Goal: Transaction & Acquisition: Purchase product/service

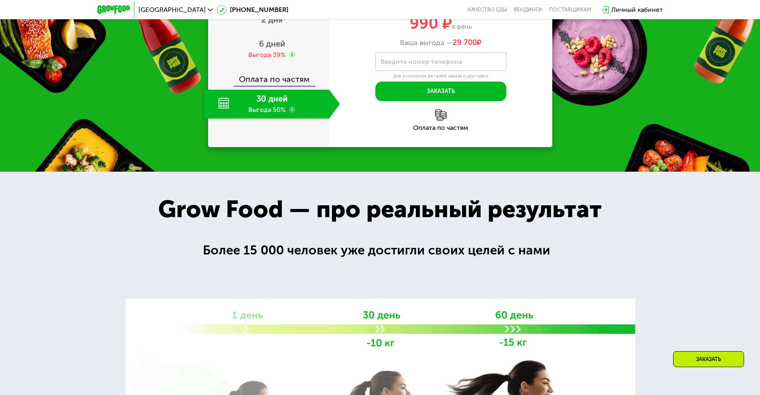
scroll to position [828, 0]
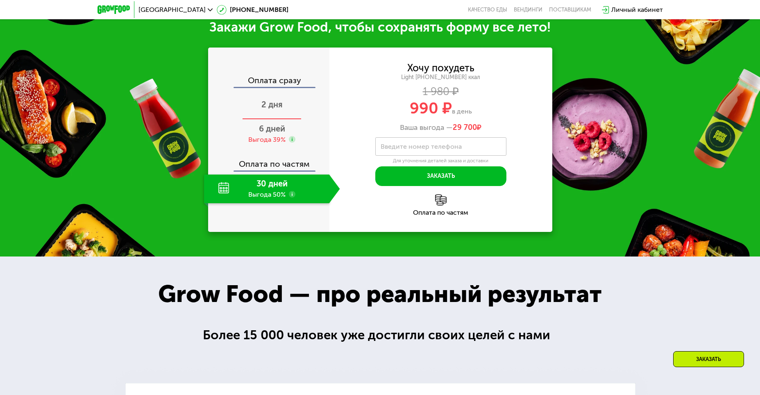
click at [290, 120] on div "2 дня" at bounding box center [272, 105] width 136 height 29
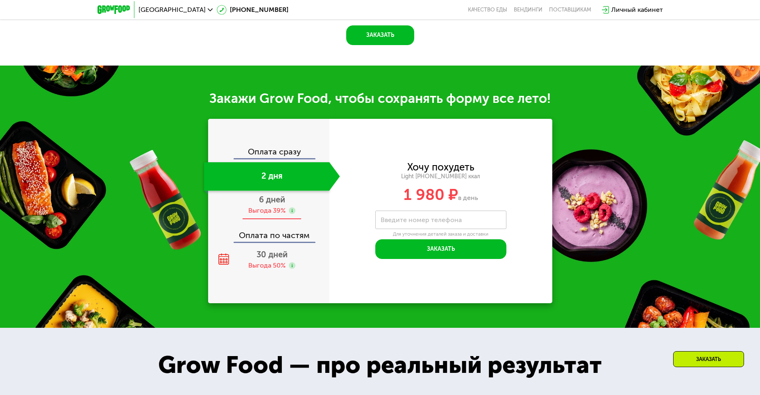
click at [274, 198] on span "6 дней" at bounding box center [272, 200] width 26 height 10
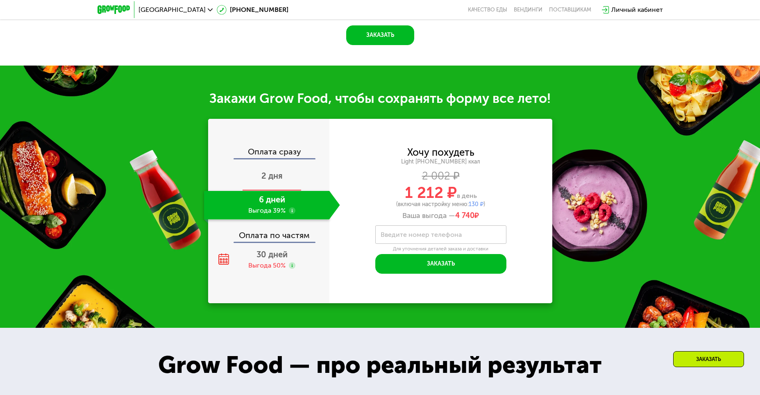
click at [272, 176] on span "2 дня" at bounding box center [271, 176] width 21 height 10
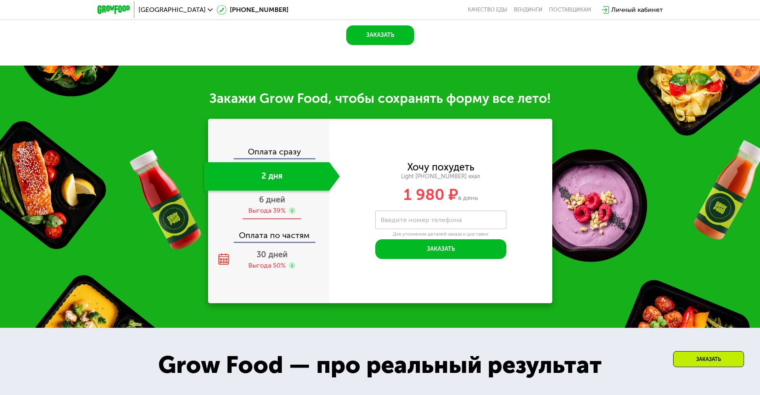
click at [278, 212] on div "Выгода 39%" at bounding box center [266, 210] width 37 height 9
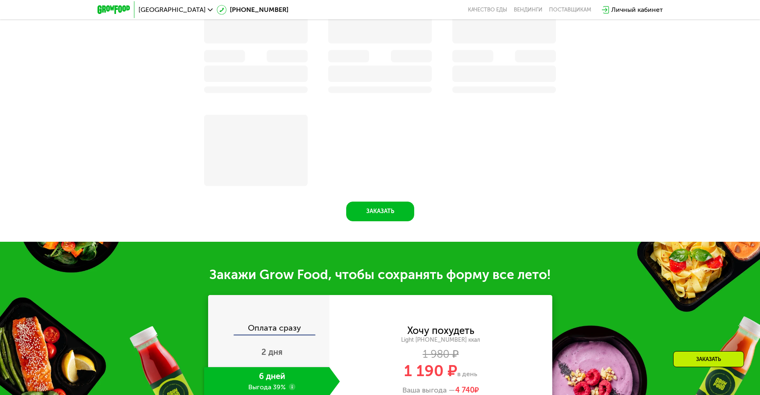
scroll to position [848, 0]
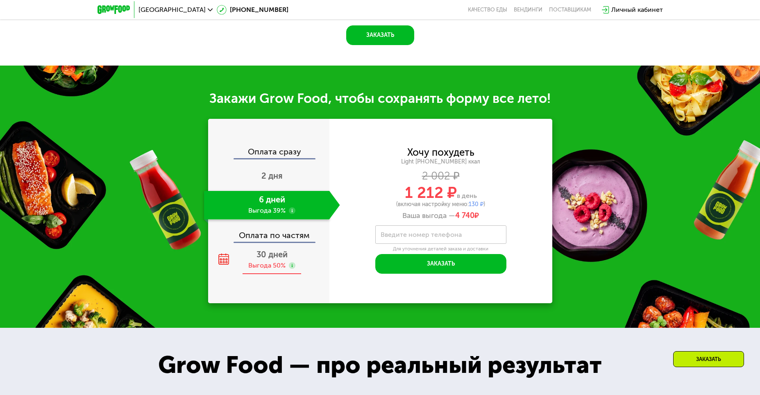
click at [281, 259] on span "30 дней" at bounding box center [271, 254] width 31 height 10
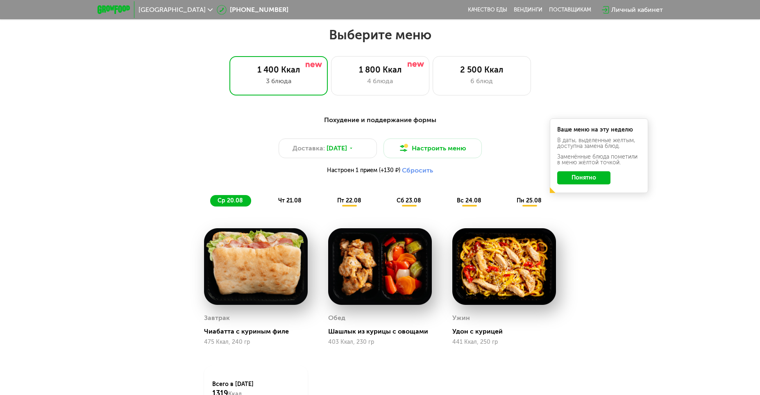
scroll to position [435, 0]
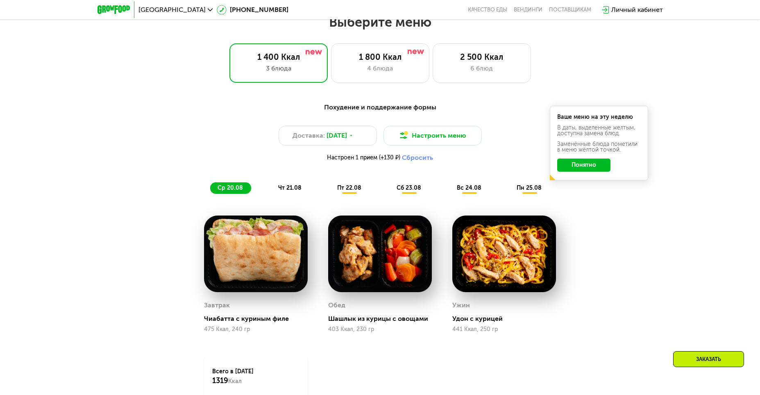
click at [288, 191] on span "чт 21.08" at bounding box center [289, 187] width 23 height 7
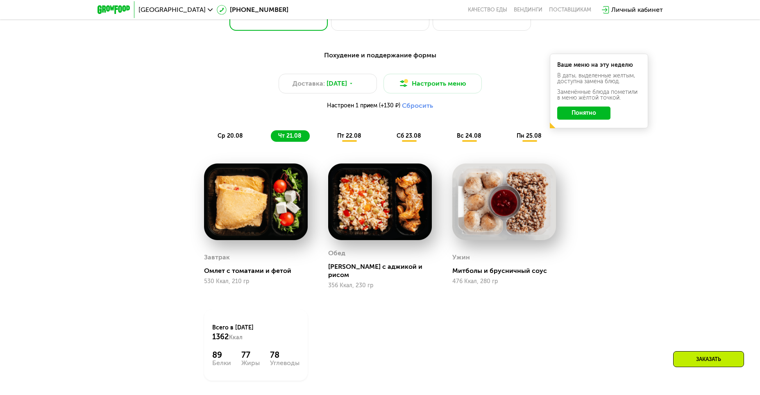
scroll to position [476, 0]
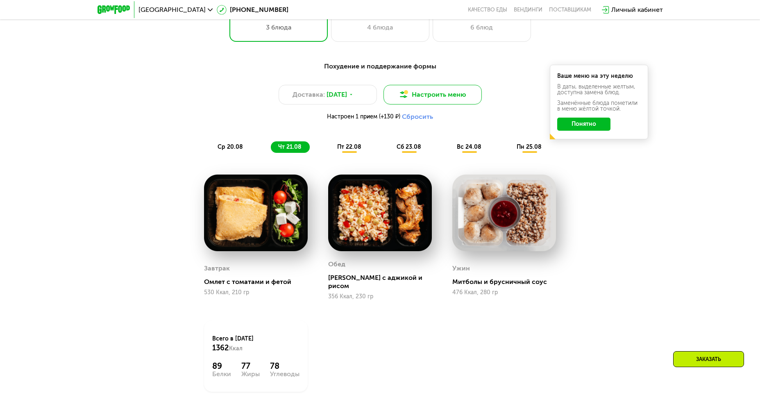
click at [450, 104] on button "Настроить меню" at bounding box center [432, 95] width 98 height 20
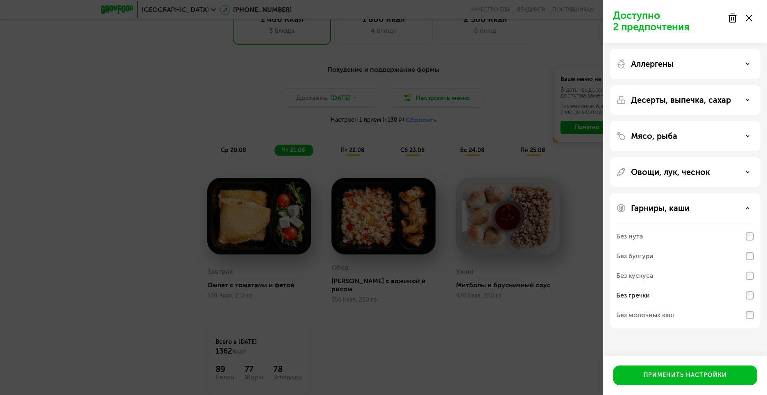
click at [685, 212] on p "Гарниры, каши" at bounding box center [660, 208] width 59 height 10
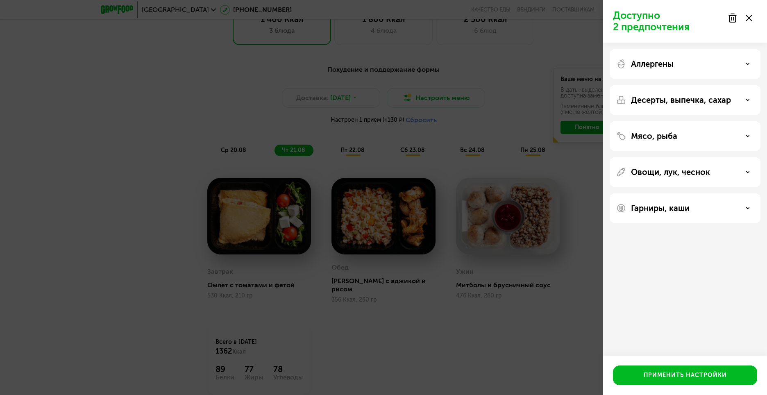
click at [685, 212] on p "Гарниры, каши" at bounding box center [660, 208] width 59 height 10
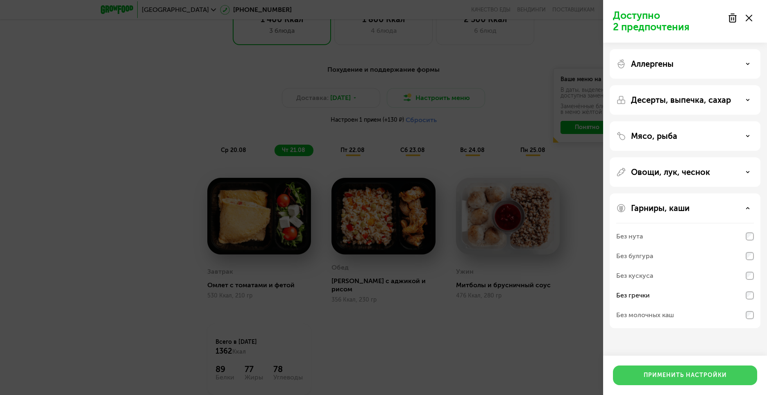
click at [666, 376] on div "Применить настройки" at bounding box center [685, 375] width 83 height 8
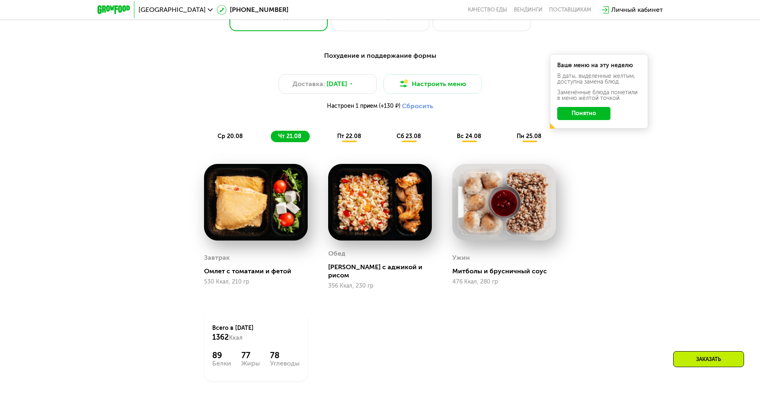
scroll to position [503, 0]
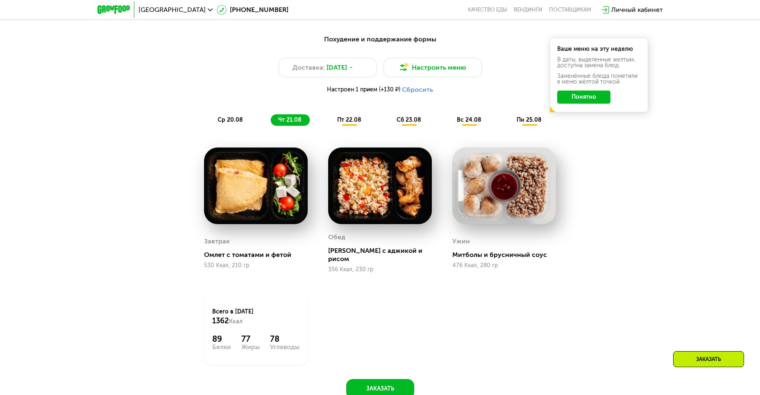
click at [351, 120] on span "пт 22.08" at bounding box center [349, 119] width 24 height 7
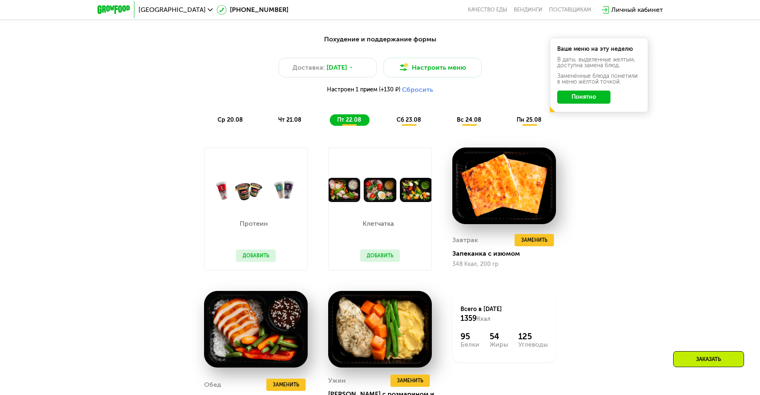
click at [408, 122] on span "сб 23.08" at bounding box center [409, 119] width 25 height 7
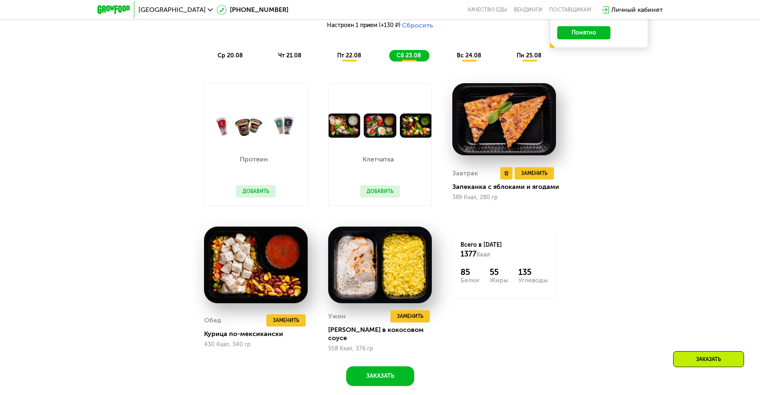
scroll to position [544, 0]
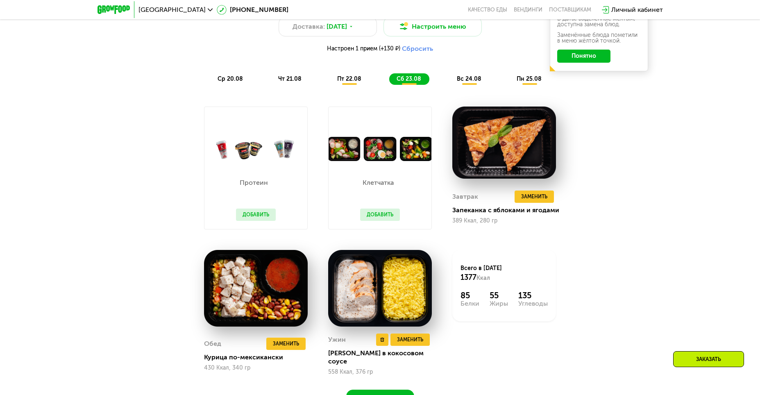
click at [372, 300] on img at bounding box center [380, 288] width 104 height 77
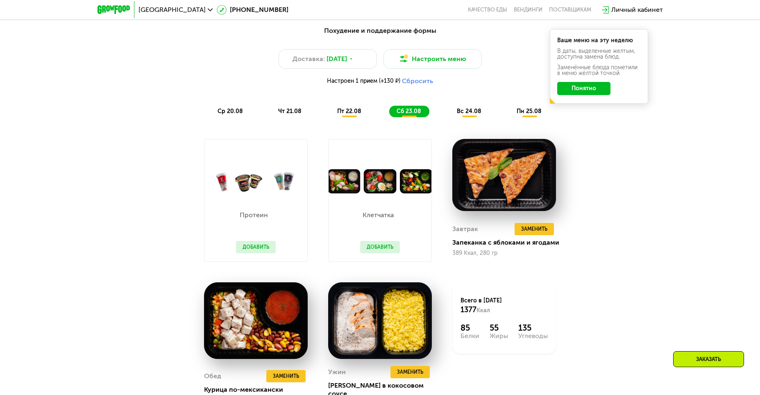
scroll to position [490, 0]
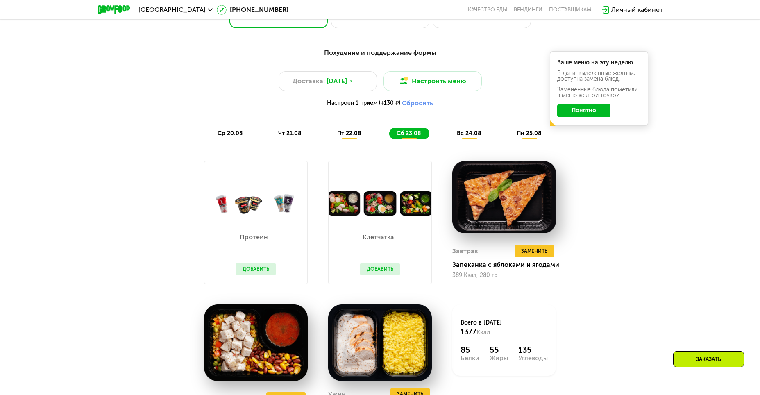
click at [460, 133] on span "вс 24.08" at bounding box center [469, 133] width 25 height 7
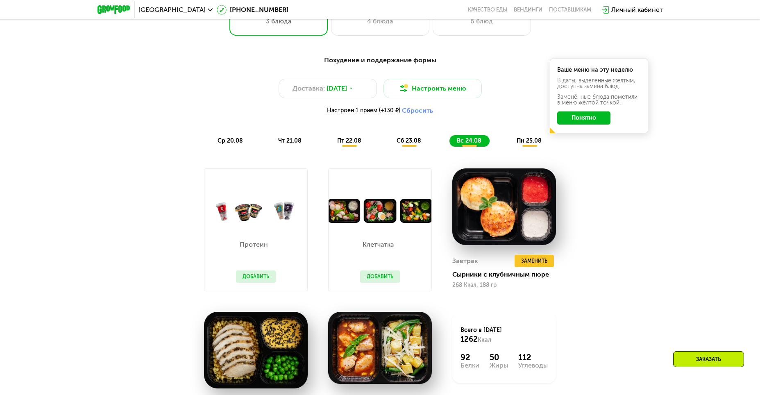
scroll to position [476, 0]
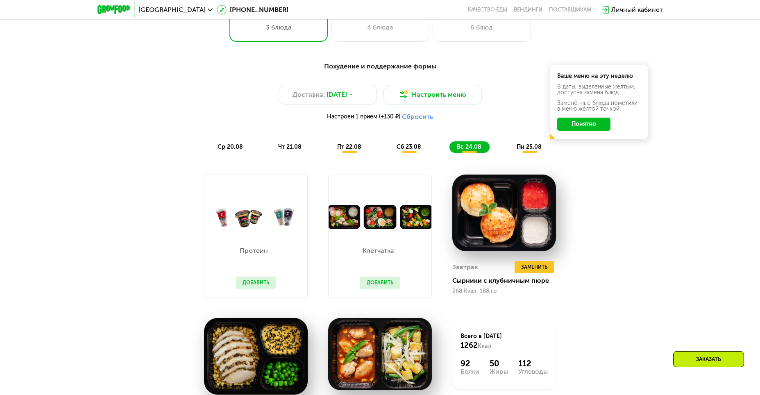
click at [538, 153] on div "пн 25.08" at bounding box center [529, 146] width 41 height 11
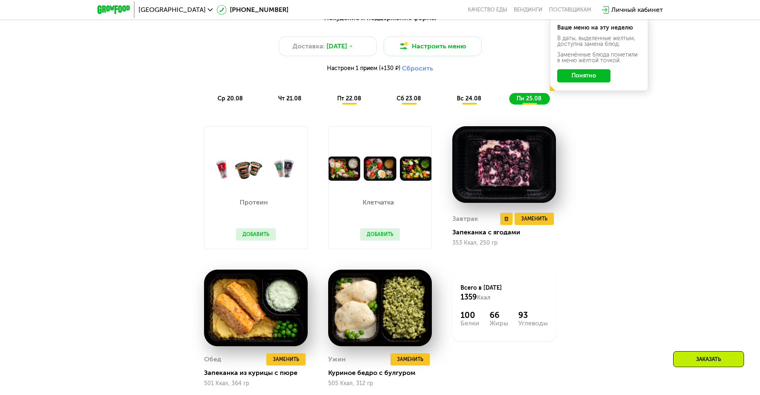
scroll to position [503, 0]
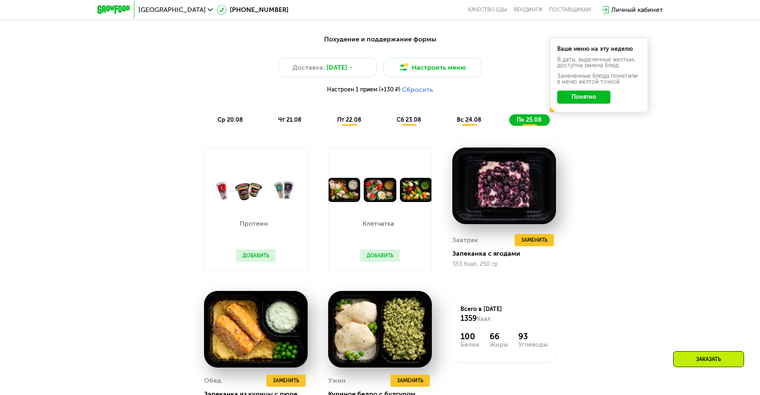
click at [231, 121] on span "ср 20.08" at bounding box center [230, 119] width 25 height 7
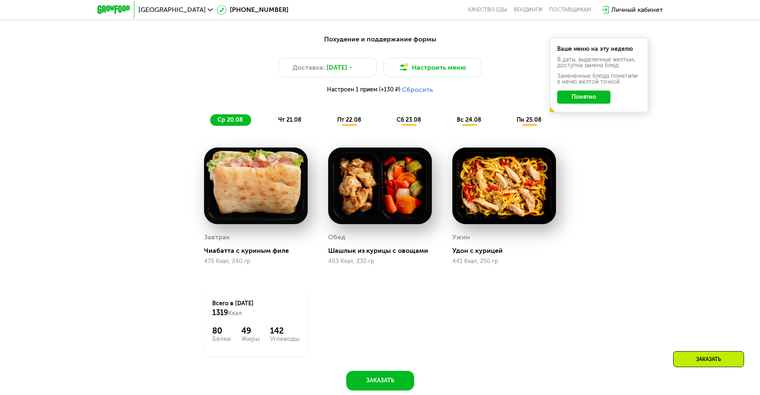
click at [292, 123] on span "чт 21.08" at bounding box center [289, 119] width 23 height 7
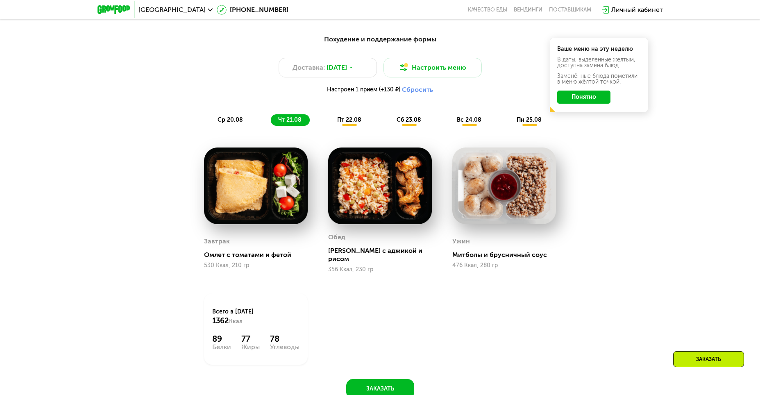
click at [389, 126] on div "пт 22.08" at bounding box center [409, 119] width 40 height 11
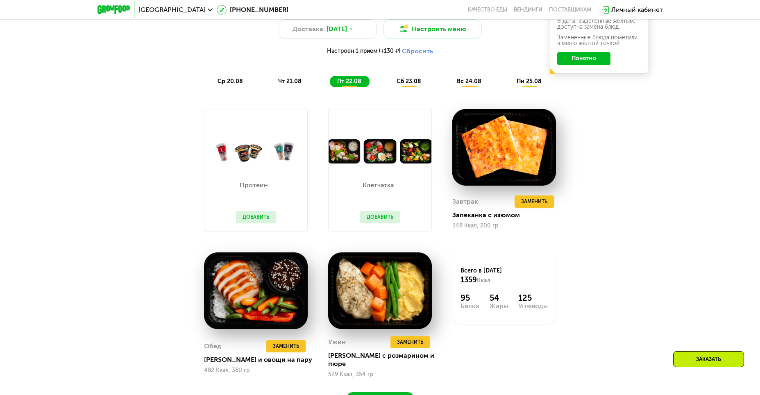
scroll to position [544, 0]
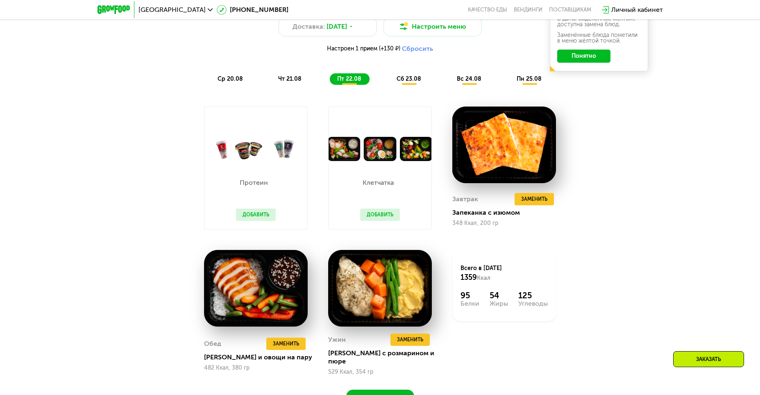
click at [417, 90] on div "Похудение и поддержание формы Доставка: [DATE] Настроить меню Настроен 1 прием …" at bounding box center [380, 39] width 495 height 101
click at [412, 82] on span "сб 23.08" at bounding box center [409, 78] width 25 height 7
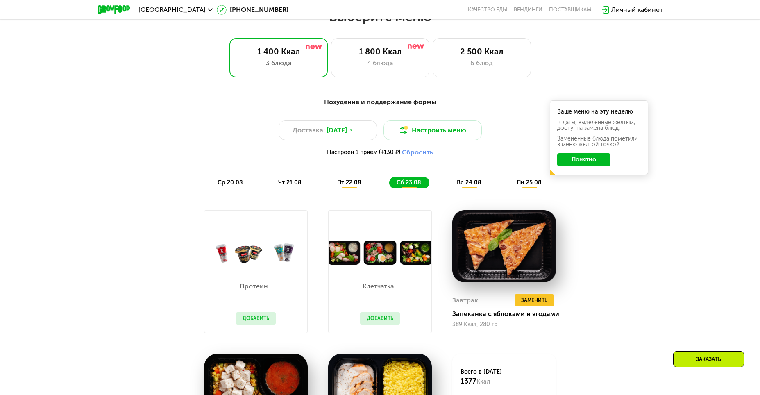
scroll to position [435, 0]
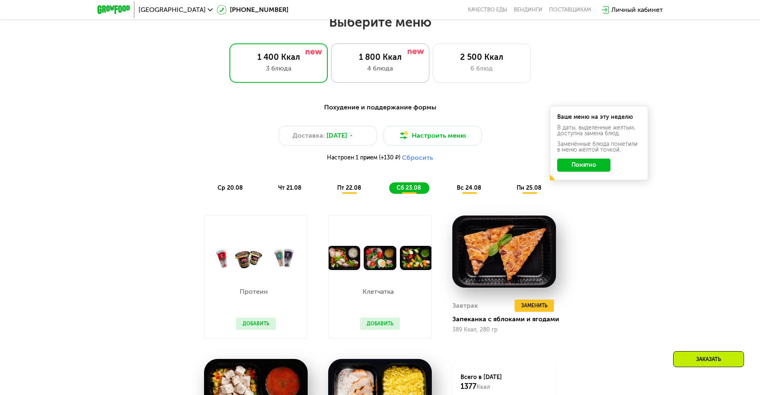
click at [375, 73] on div "4 блюда" at bounding box center [380, 69] width 81 height 10
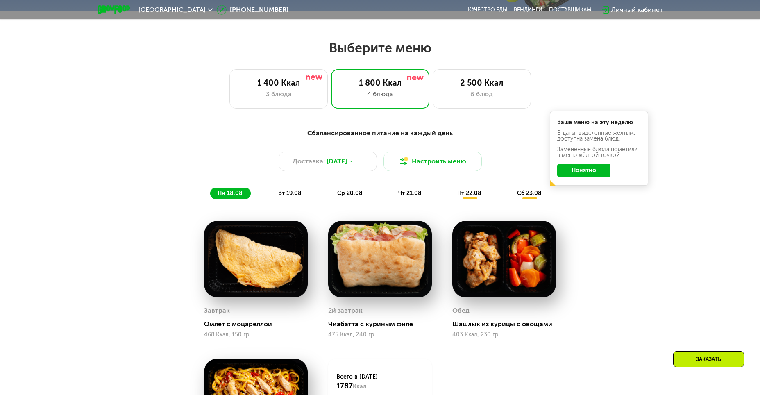
scroll to position [419, 0]
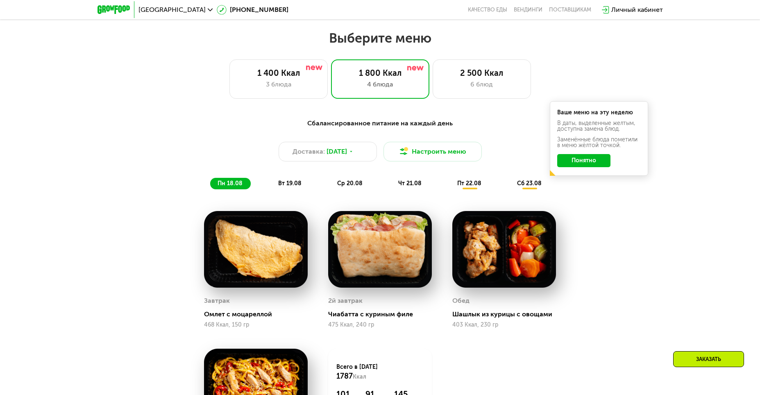
click at [289, 185] on span "вт 19.08" at bounding box center [289, 183] width 23 height 7
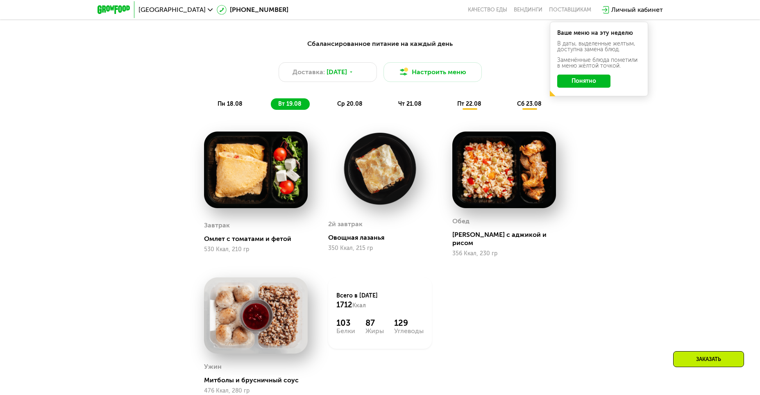
scroll to position [501, 0]
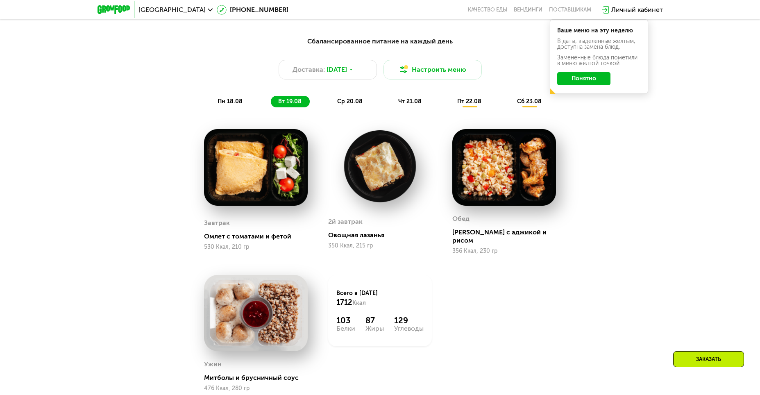
click at [391, 104] on div "ср 20.08" at bounding box center [410, 101] width 39 height 11
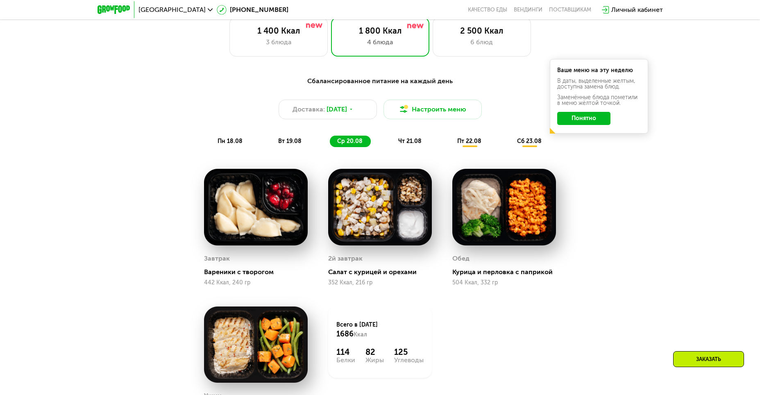
scroll to position [460, 0]
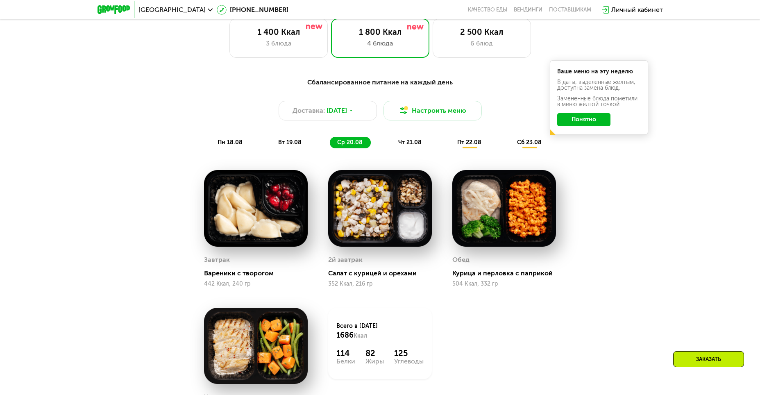
click at [416, 146] on span "чт 21.08" at bounding box center [409, 142] width 23 height 7
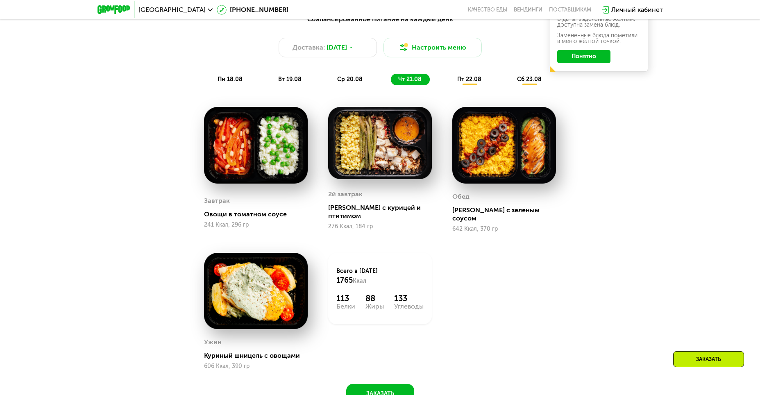
scroll to position [528, 0]
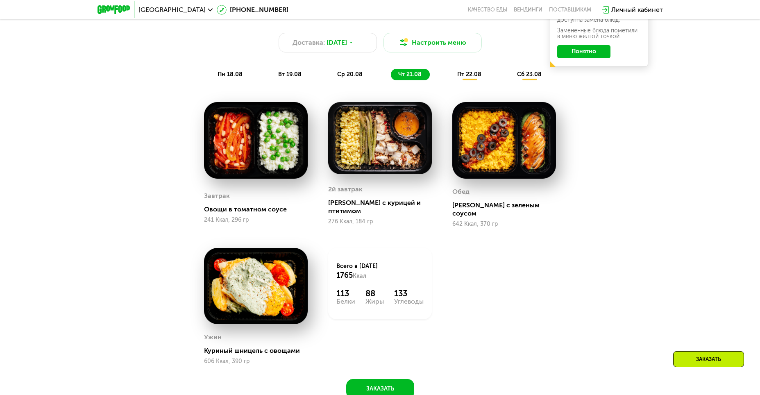
click at [510, 80] on div "пт 22.08" at bounding box center [530, 74] width 40 height 11
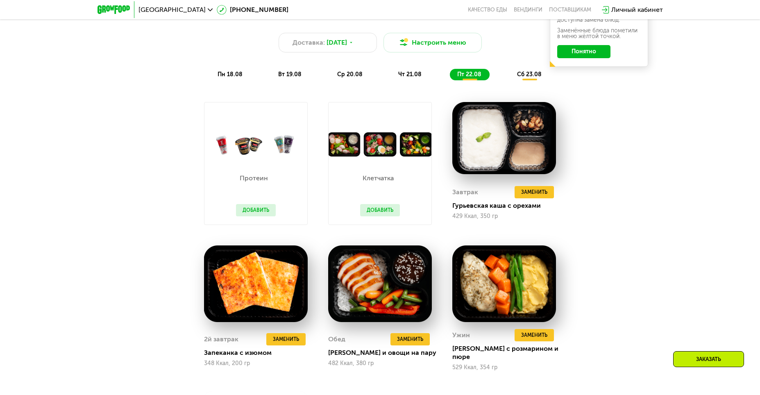
click at [529, 77] on span "сб 23.08" at bounding box center [529, 74] width 25 height 7
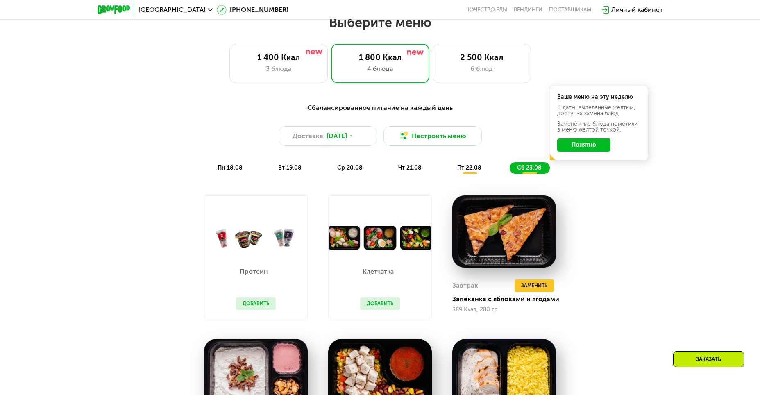
scroll to position [446, 0]
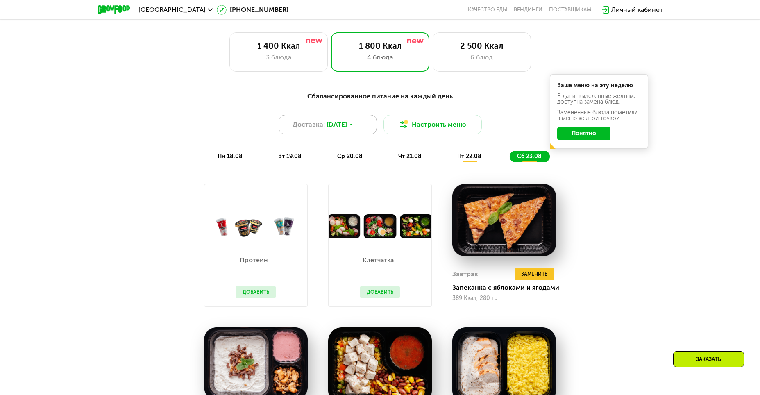
click at [347, 125] on span "[DATE]" at bounding box center [337, 125] width 20 height 10
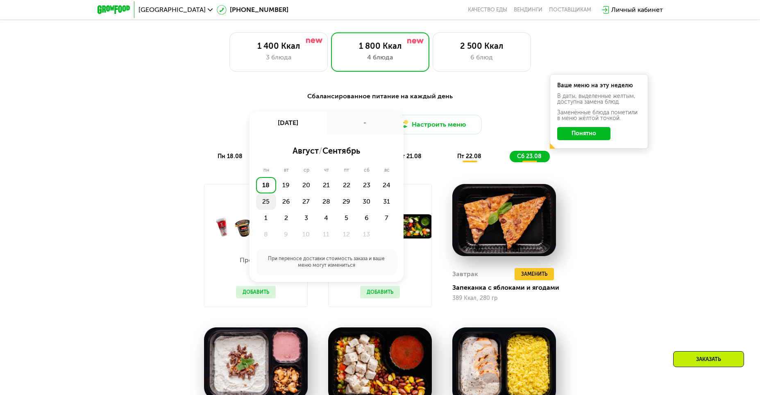
click at [276, 202] on div "25" at bounding box center [286, 201] width 20 height 16
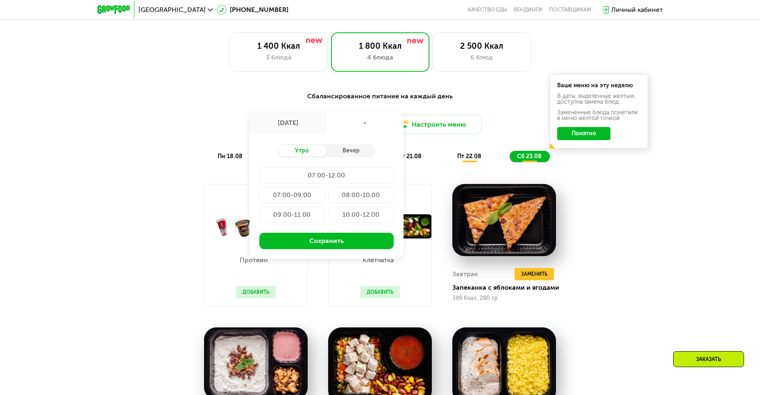
click at [336, 219] on div "10:00-12:00" at bounding box center [361, 214] width 66 height 16
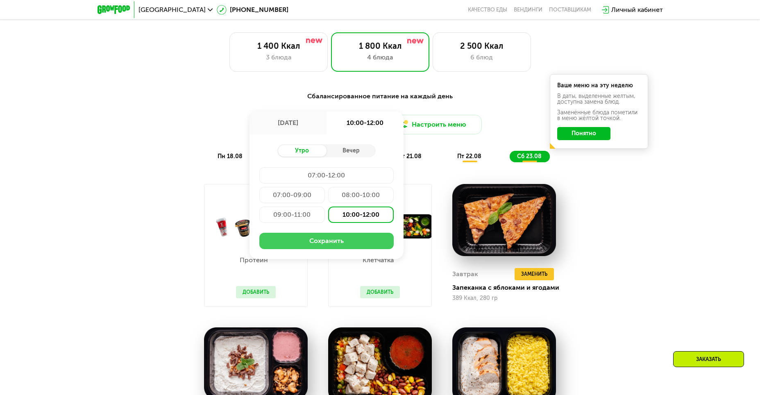
click at [322, 245] on button "Сохранить" at bounding box center [326, 241] width 134 height 16
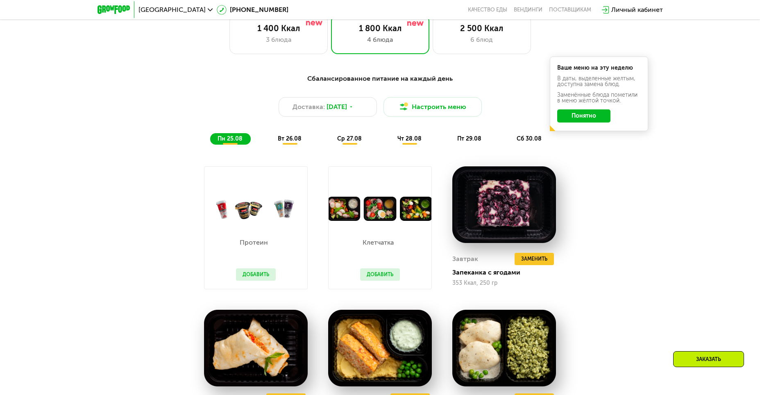
scroll to position [460, 0]
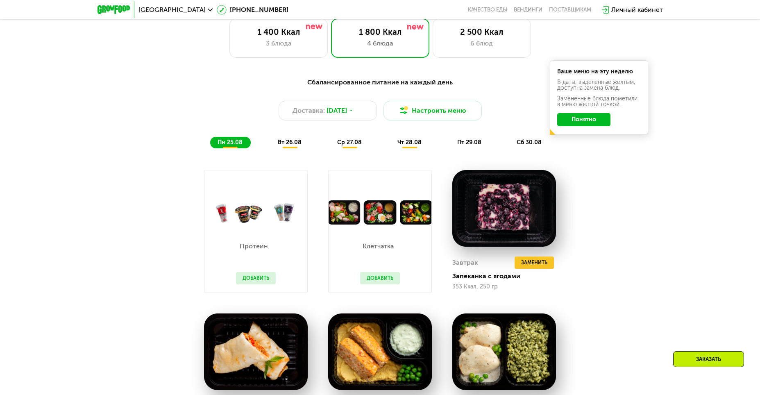
click at [300, 146] on span "вт 26.08" at bounding box center [290, 142] width 24 height 7
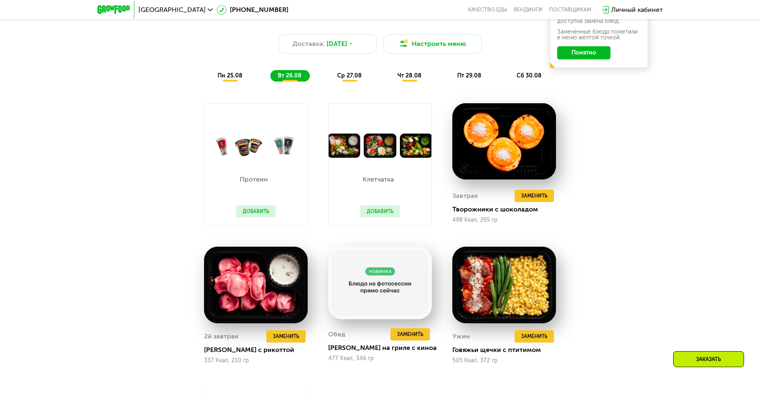
scroll to position [528, 0]
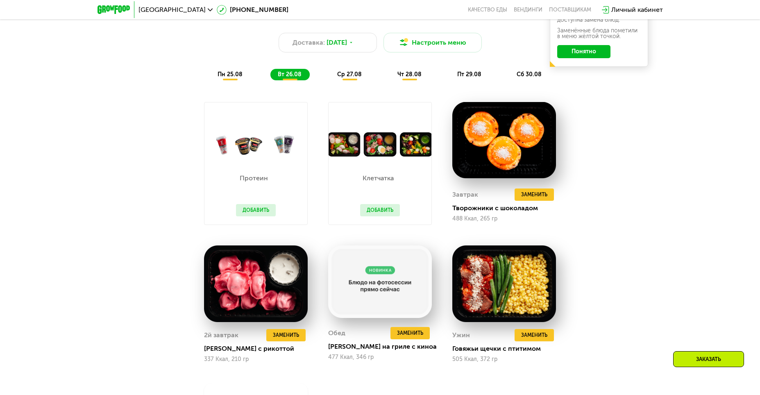
click at [390, 80] on div "ср 27.08" at bounding box center [410, 74] width 40 height 11
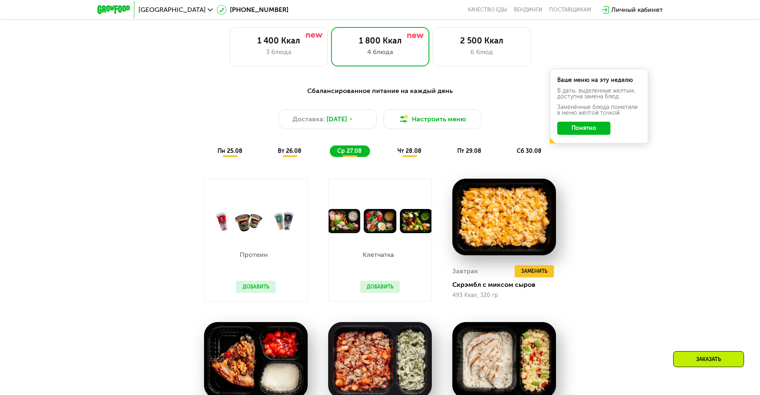
scroll to position [431, 0]
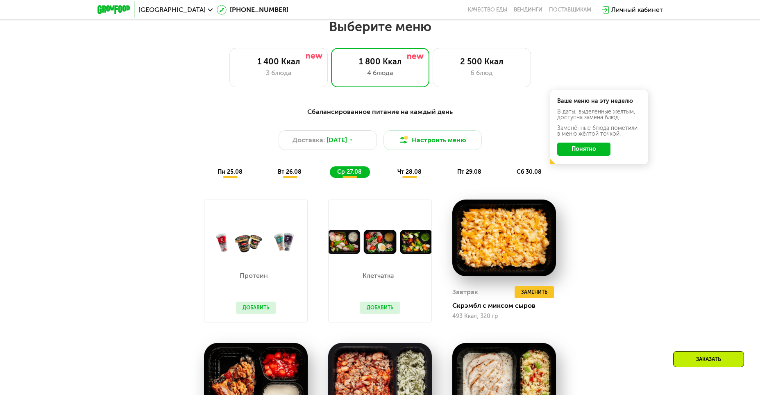
click at [233, 175] on span "пн 25.08" at bounding box center [230, 171] width 25 height 7
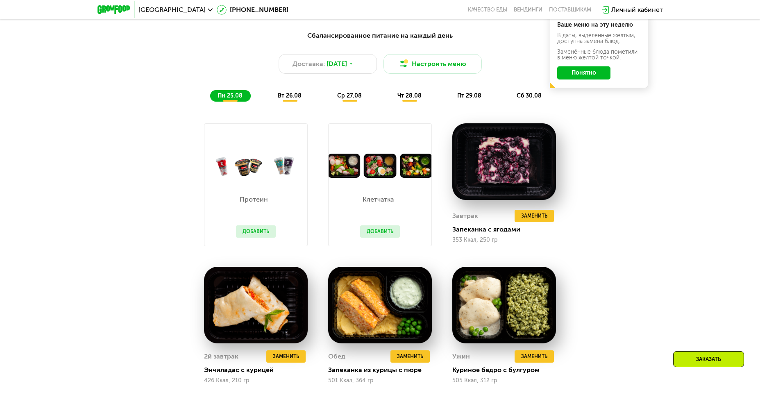
click at [291, 97] on span "вт 26.08" at bounding box center [290, 95] width 24 height 7
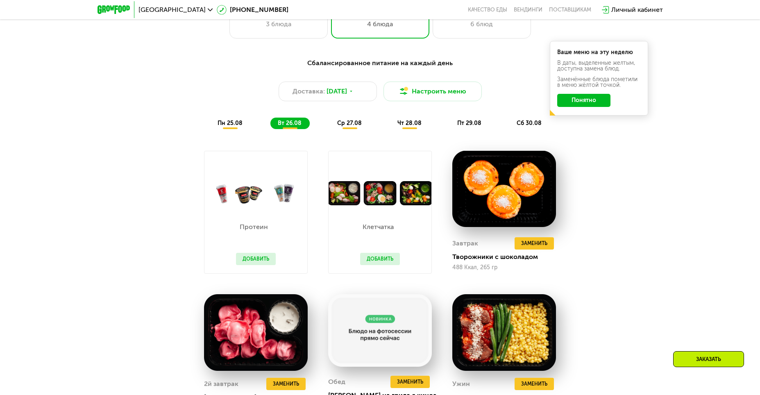
click at [349, 134] on div "Сбалансированное питание на каждый день Доставка: [DATE] Настроить меню пн 25.0…" at bounding box center [380, 93] width 495 height 81
click at [347, 127] on span "ср 27.08" at bounding box center [349, 123] width 25 height 7
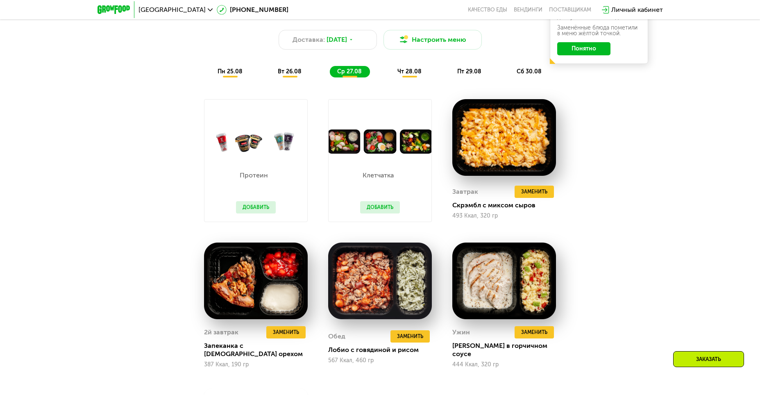
scroll to position [520, 0]
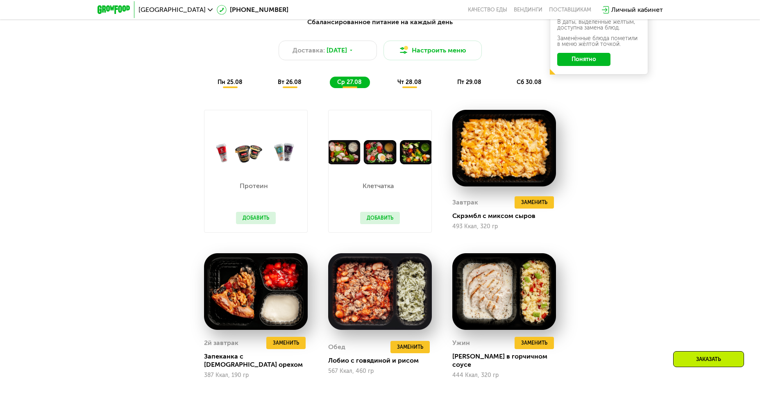
click at [396, 85] on div "чт 28.08" at bounding box center [410, 82] width 40 height 11
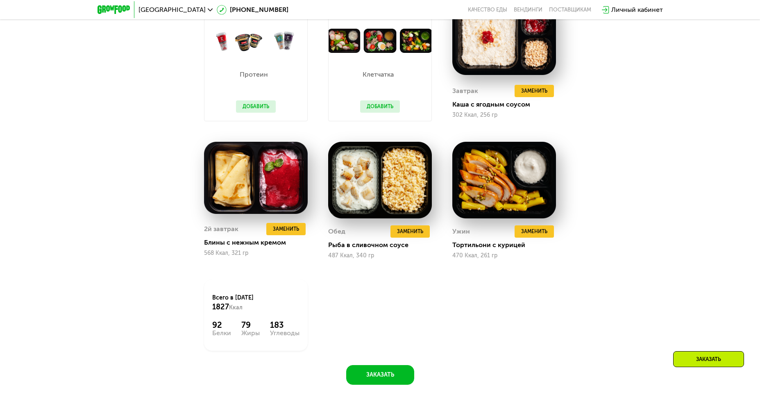
scroll to position [643, 0]
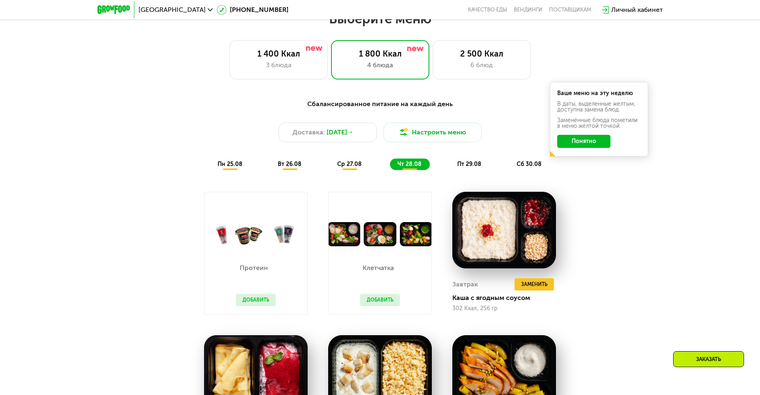
click at [471, 168] on span "пт 29.08" at bounding box center [469, 164] width 24 height 7
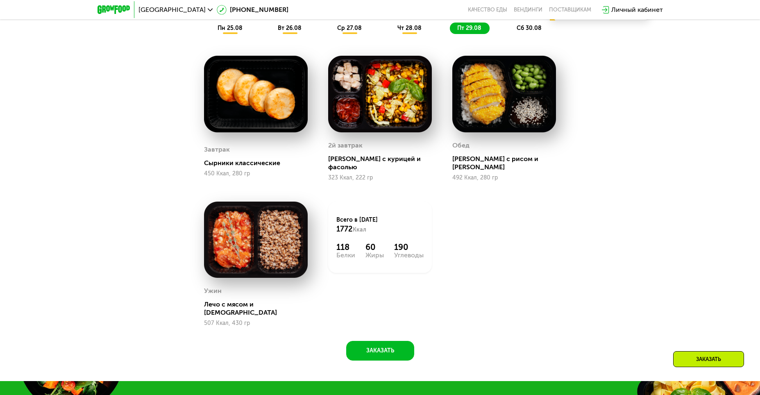
scroll to position [575, 0]
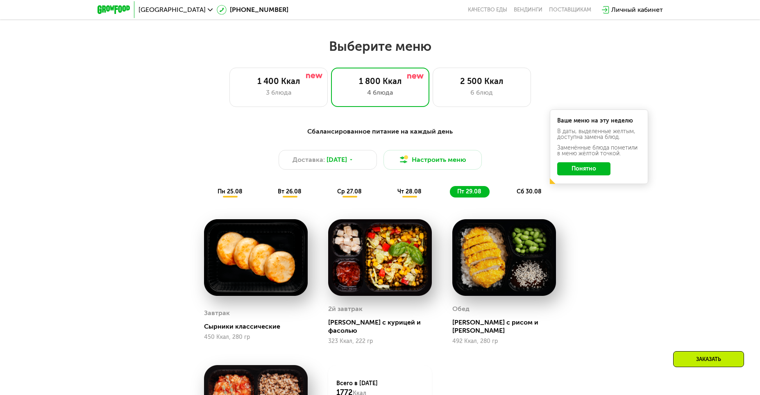
click at [529, 190] on div "сб 30.08" at bounding box center [529, 191] width 41 height 11
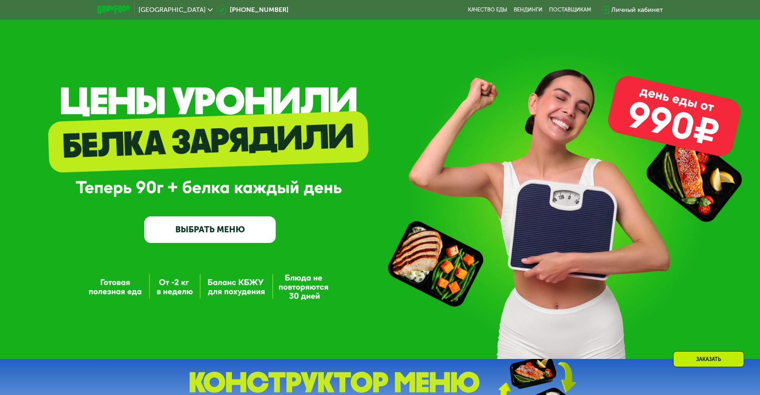
scroll to position [313, 0]
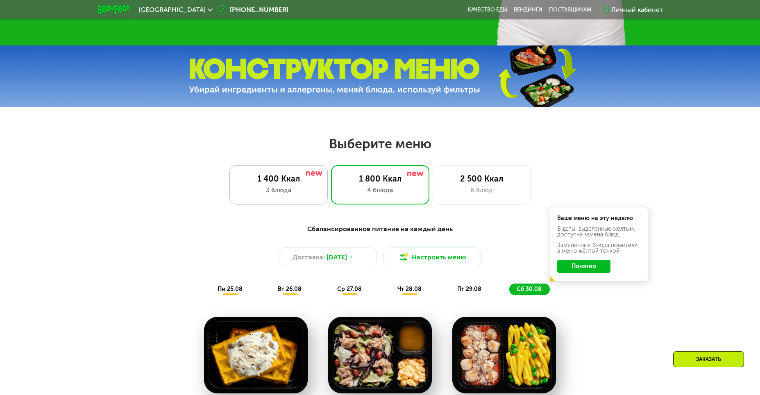
click at [285, 179] on div "1 400 Ккал" at bounding box center [278, 179] width 81 height 10
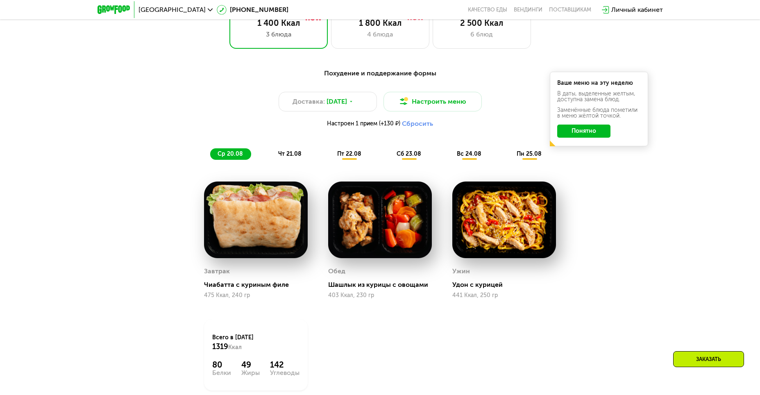
scroll to position [529, 0]
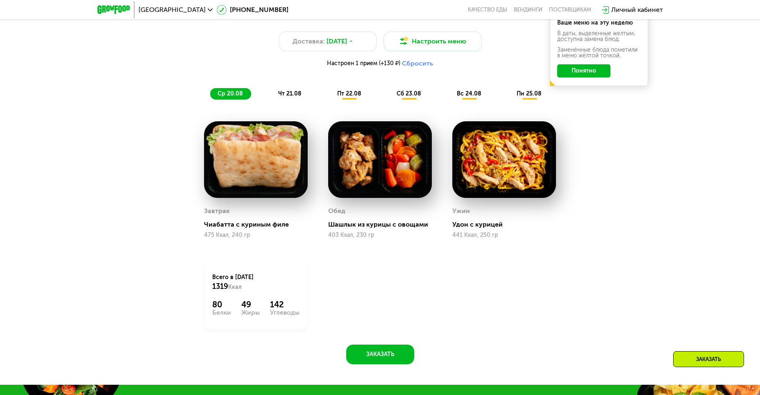
click at [330, 92] on div "чт 21.08" at bounding box center [350, 93] width 40 height 11
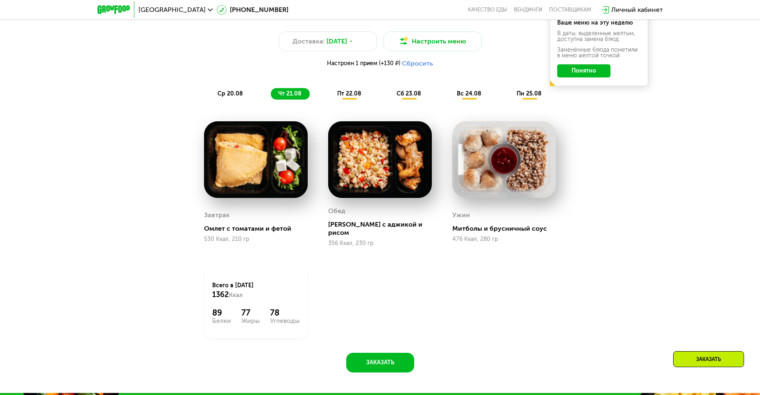
click at [389, 100] on div "пт 22.08" at bounding box center [409, 93] width 40 height 11
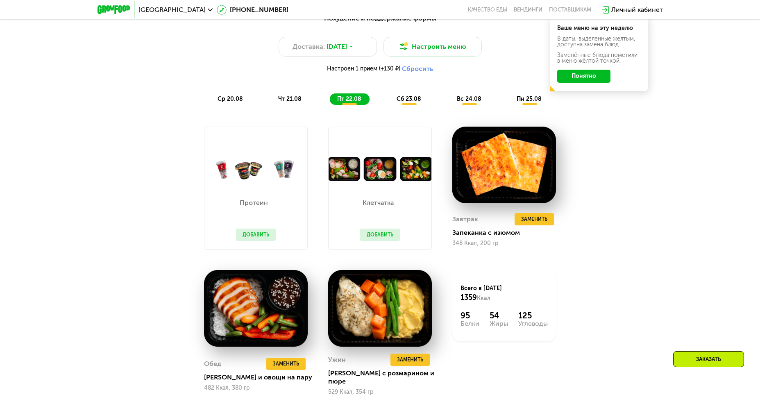
scroll to position [516, 0]
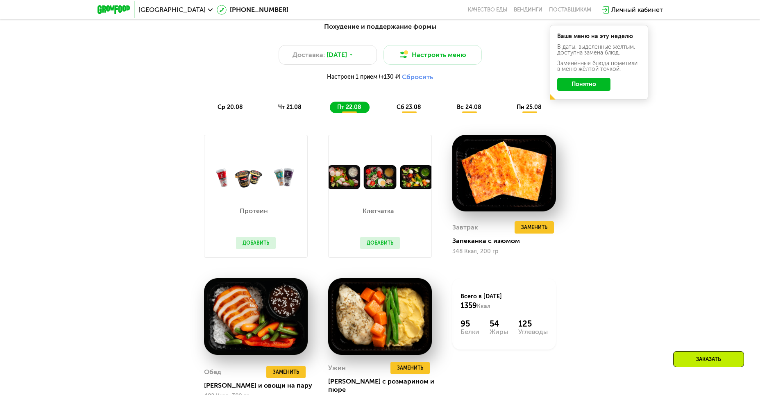
click at [408, 111] on span "сб 23.08" at bounding box center [409, 107] width 25 height 7
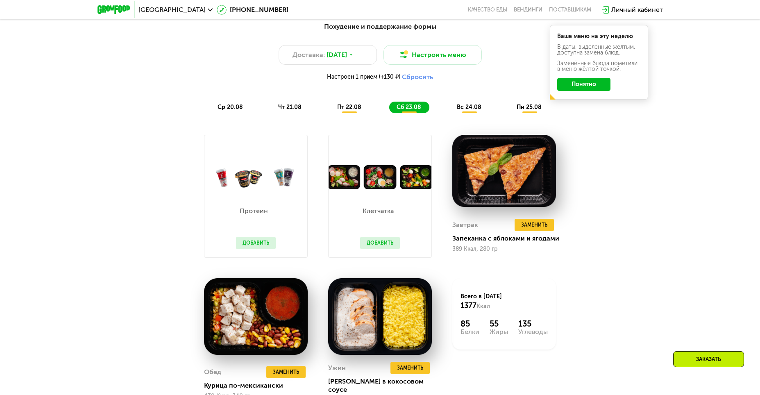
click at [509, 113] on div "вс 24.08" at bounding box center [529, 107] width 41 height 11
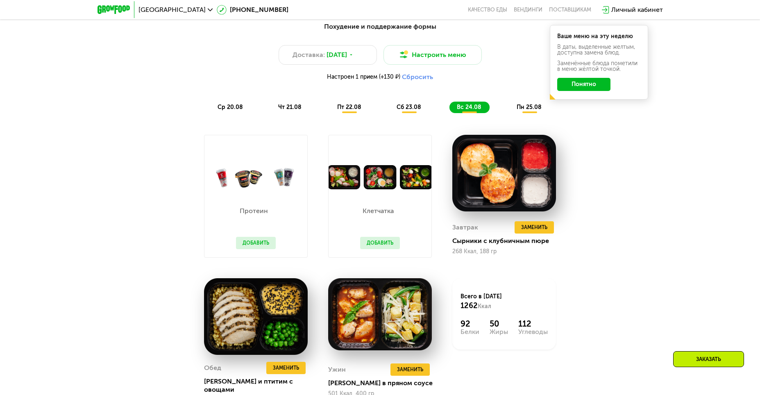
click at [539, 113] on div "пн 25.08" at bounding box center [529, 107] width 41 height 11
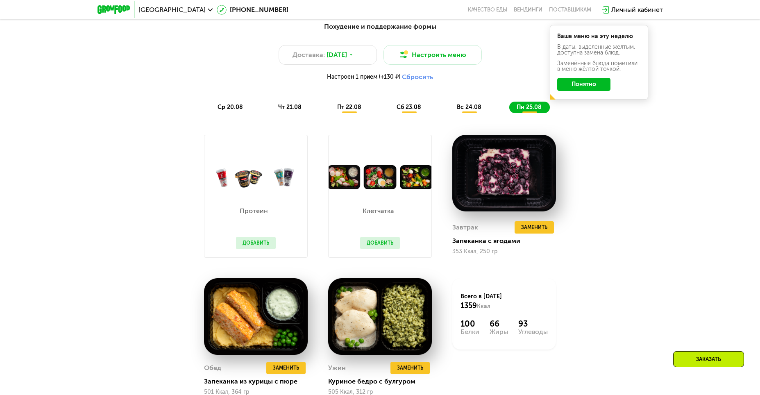
click at [233, 111] on span "ср 20.08" at bounding box center [230, 107] width 25 height 7
